Goal: Information Seeking & Learning: Check status

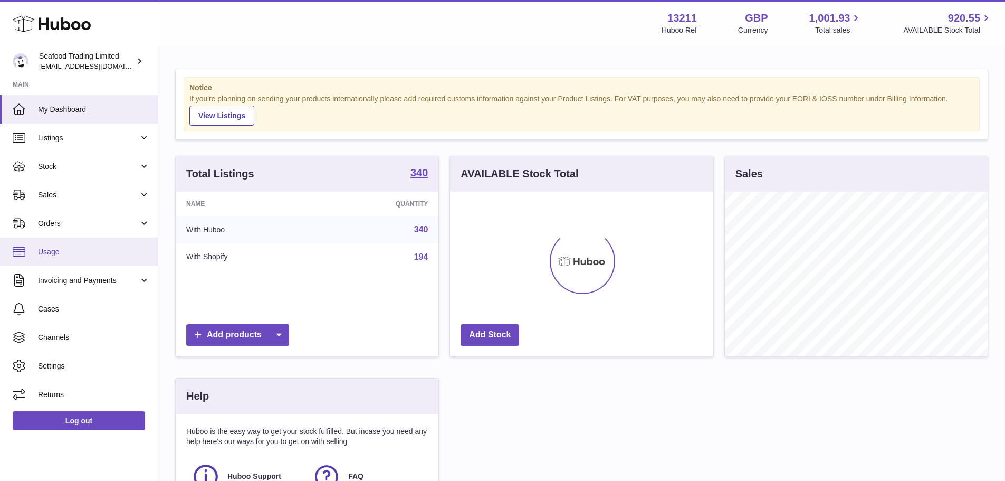
scroll to position [165, 263]
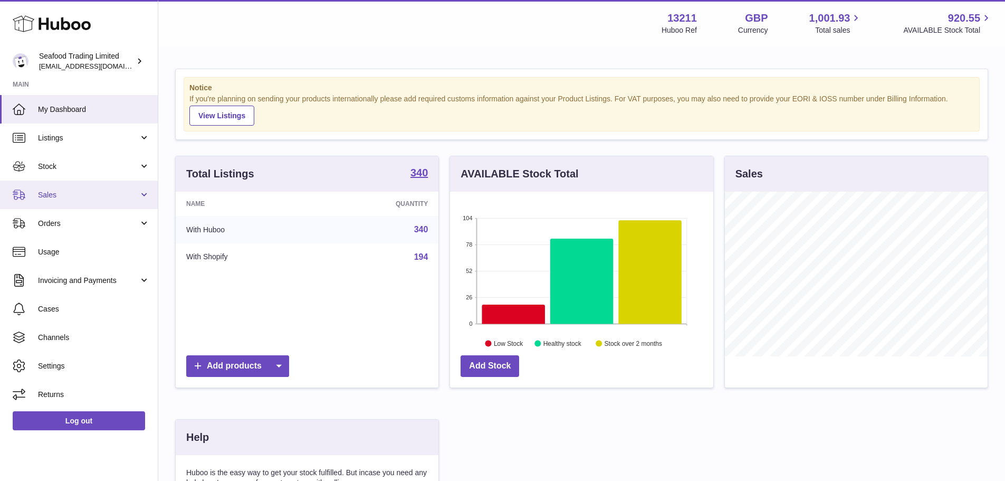
click at [60, 200] on link "Sales" at bounding box center [79, 194] width 158 height 28
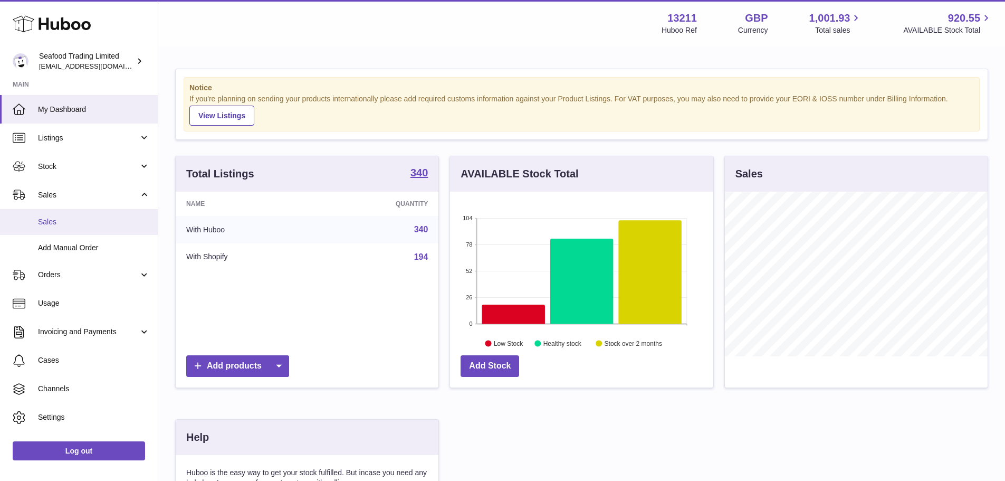
click at [66, 213] on link "Sales" at bounding box center [79, 222] width 158 height 26
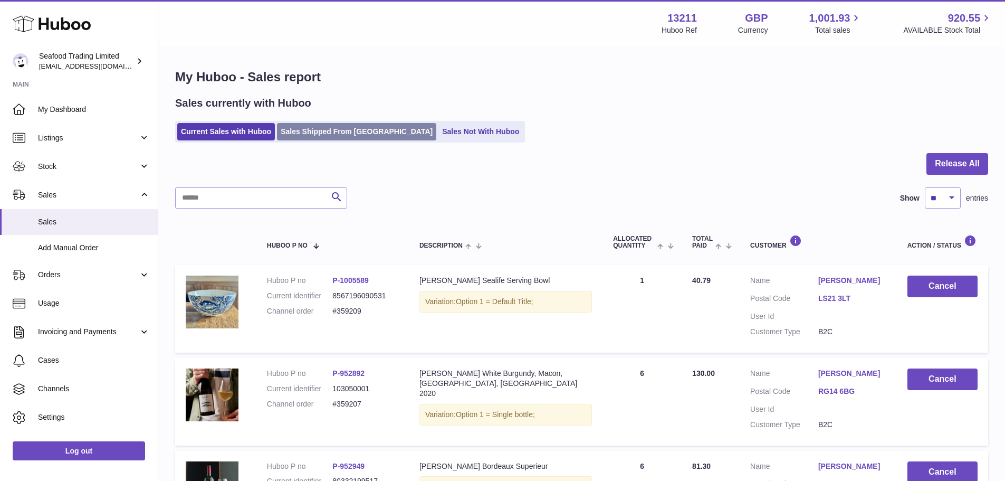
click at [324, 137] on link "Sales Shipped From Huboo" at bounding box center [356, 131] width 159 height 17
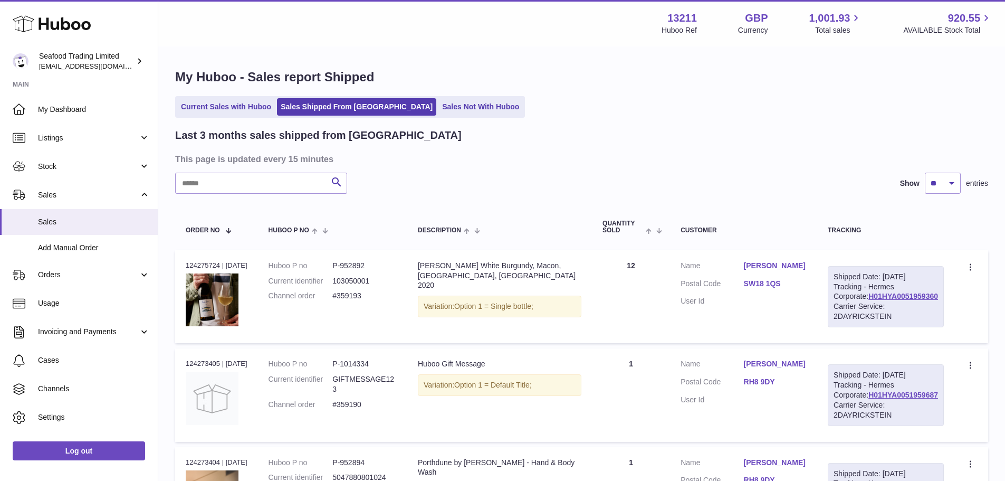
click at [255, 185] on input "text" at bounding box center [261, 183] width 172 height 21
paste input "******"
type input "******"
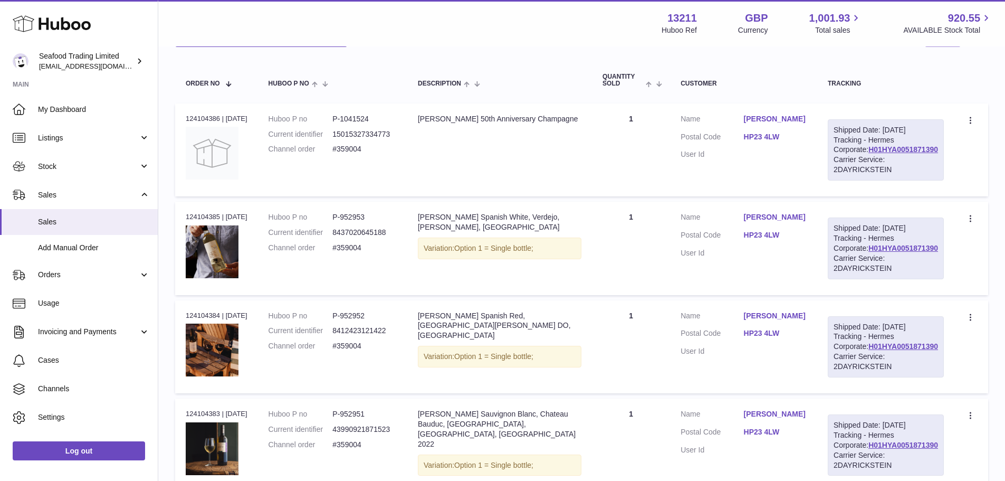
scroll to position [140, 0]
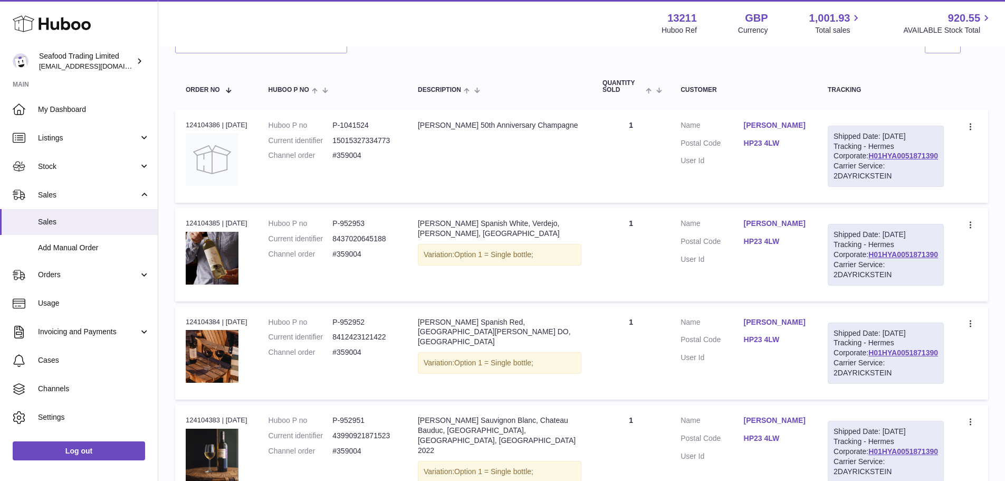
click at [202, 119] on td "Order no 124104386 | 4th Sep" at bounding box center [216, 156] width 83 height 93
copy div "124104386"
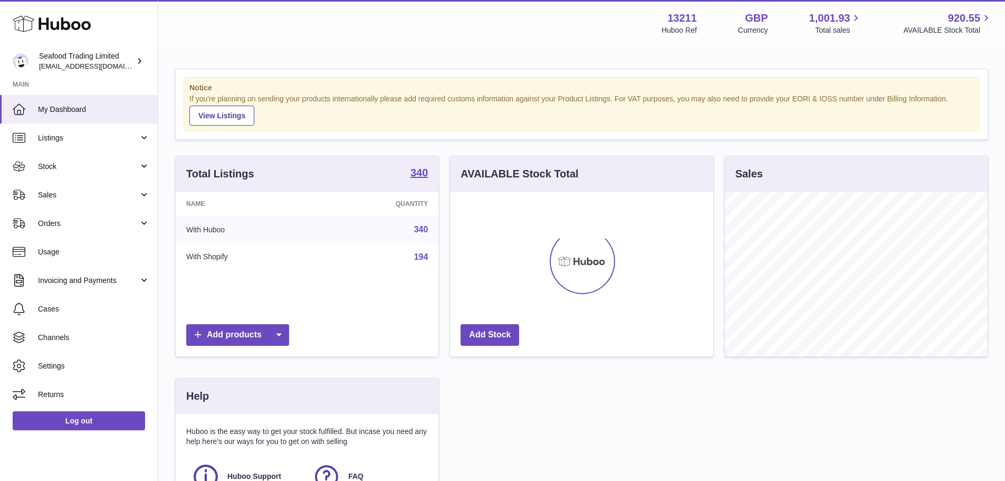
scroll to position [165, 263]
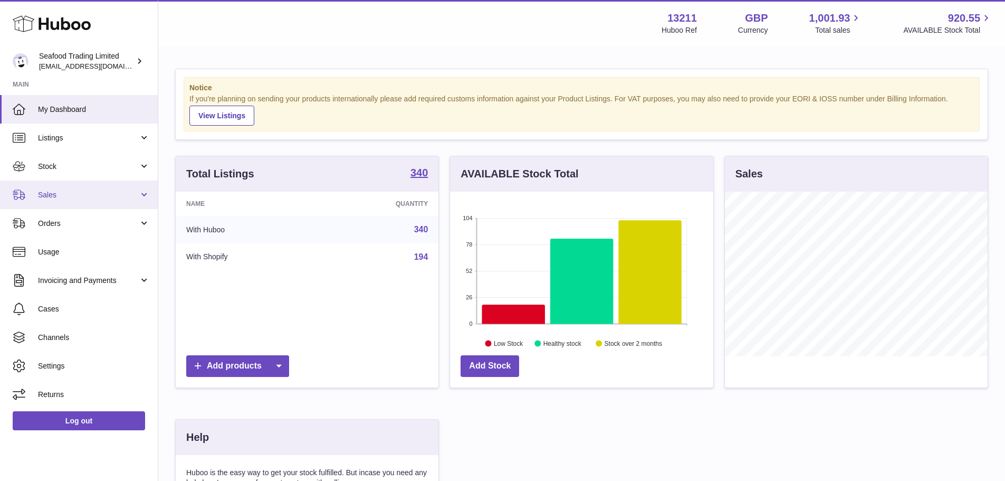
click at [77, 185] on link "Sales" at bounding box center [79, 194] width 158 height 28
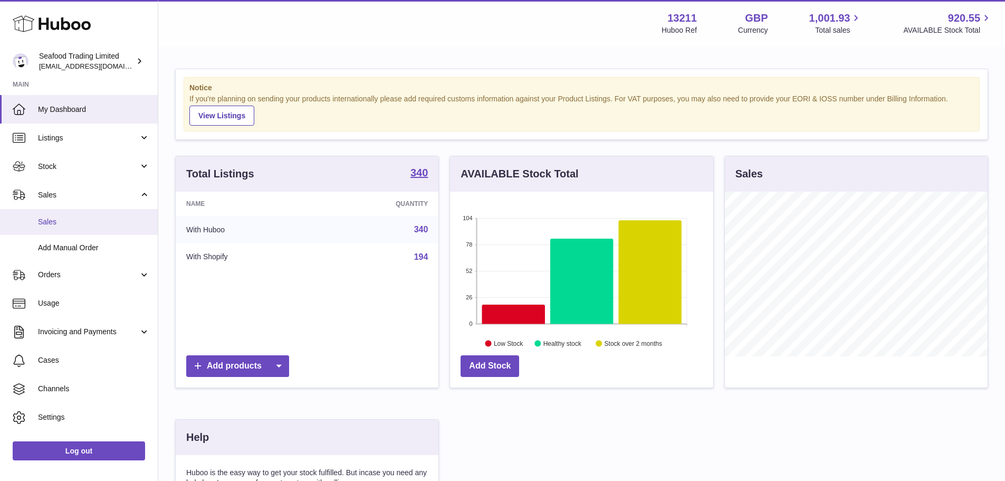
click at [80, 212] on link "Sales" at bounding box center [79, 222] width 158 height 26
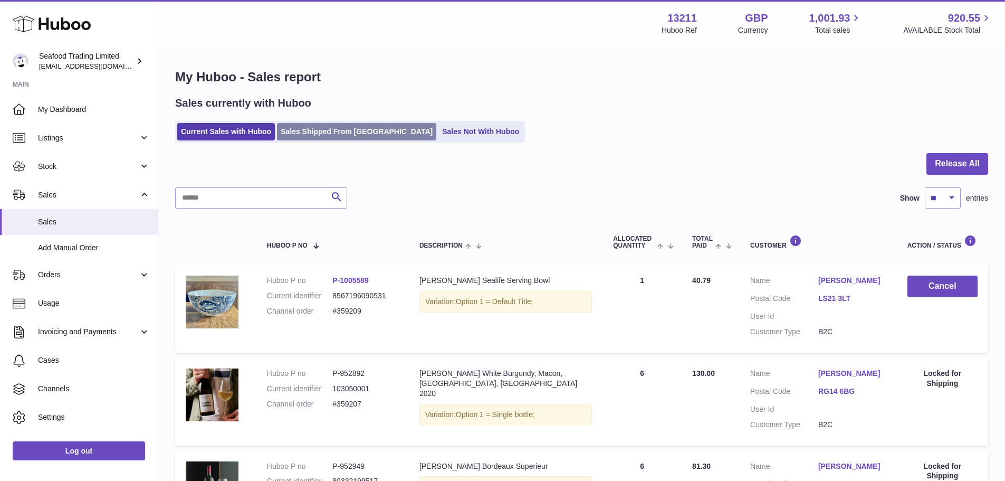
click at [309, 132] on link "Sales Shipped From Huboo" at bounding box center [356, 131] width 159 height 17
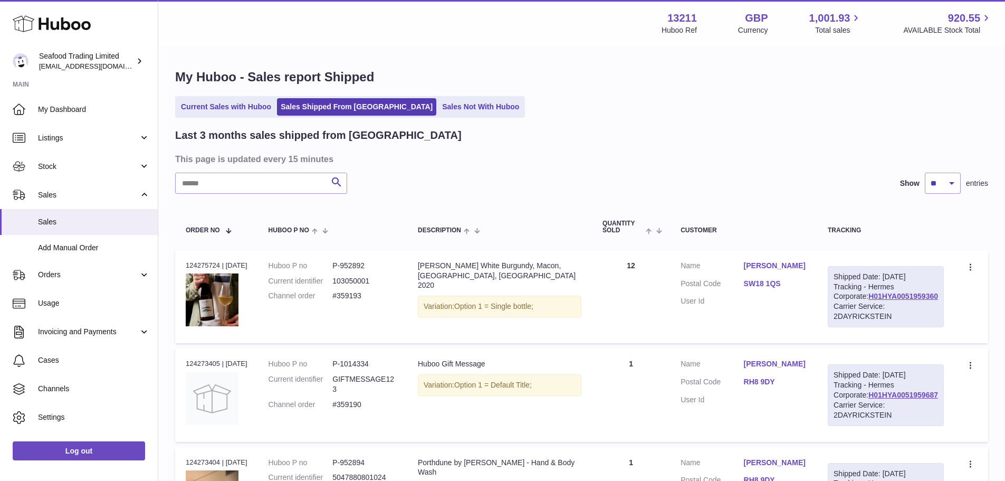
click at [258, 189] on input "text" at bounding box center [261, 183] width 172 height 21
click at [608, 113] on div "Current Sales with Huboo Sales Shipped From [GEOGRAPHIC_DATA] Sales Not With Hu…" at bounding box center [581, 107] width 813 height 22
click at [699, 96] on div "Current Sales with Huboo Sales Shipped From [GEOGRAPHIC_DATA] Sales Not With Hu…" at bounding box center [581, 107] width 813 height 22
click at [256, 184] on input "text" at bounding box center [261, 183] width 172 height 21
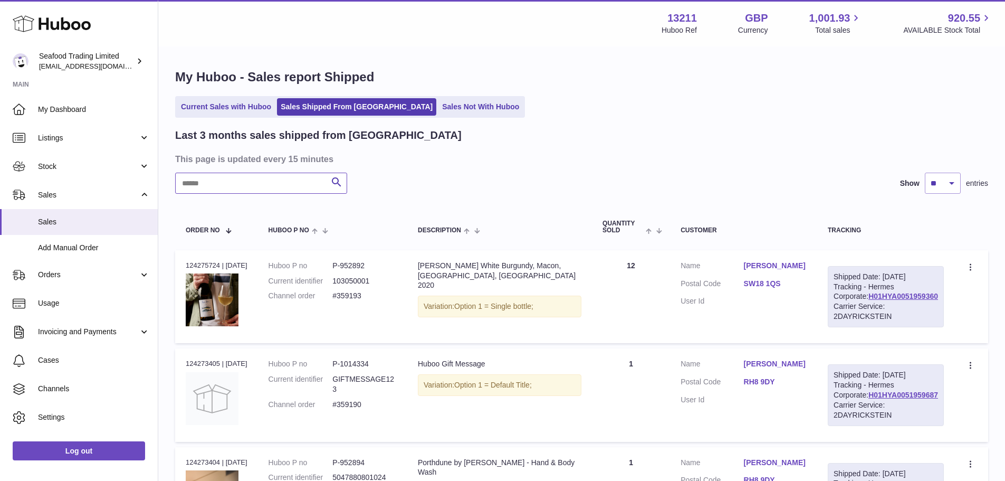
paste input "******"
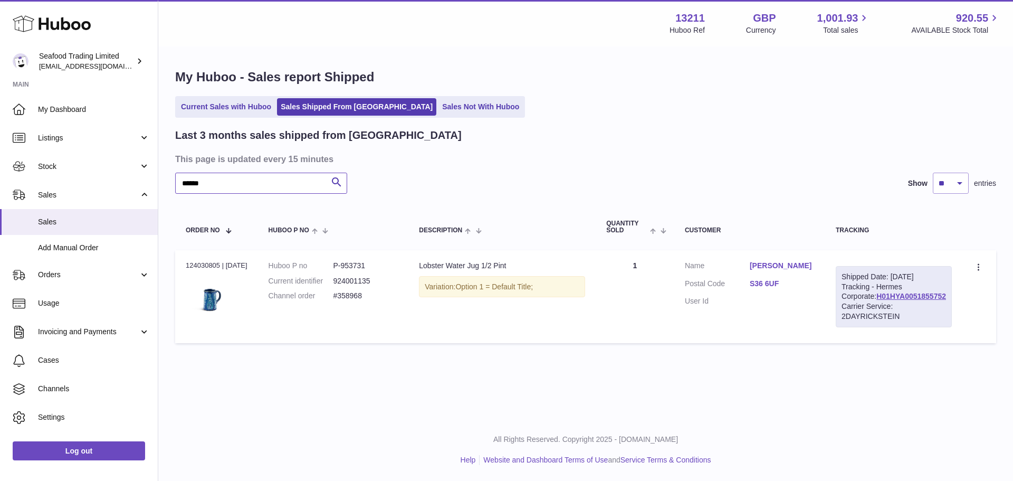
type input "******"
click at [213, 263] on div "Order no 124030805 | [DATE]" at bounding box center [217, 265] width 62 height 9
copy div "124030805"
